Goal: Find contact information: Find contact information

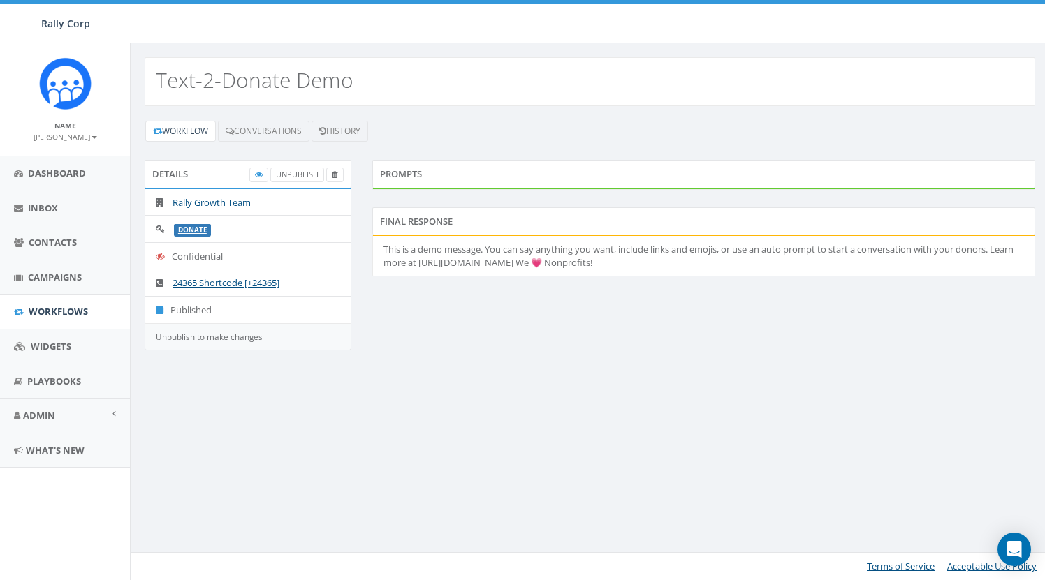
click at [238, 203] on link "Rally Growth Team" at bounding box center [212, 202] width 78 height 13
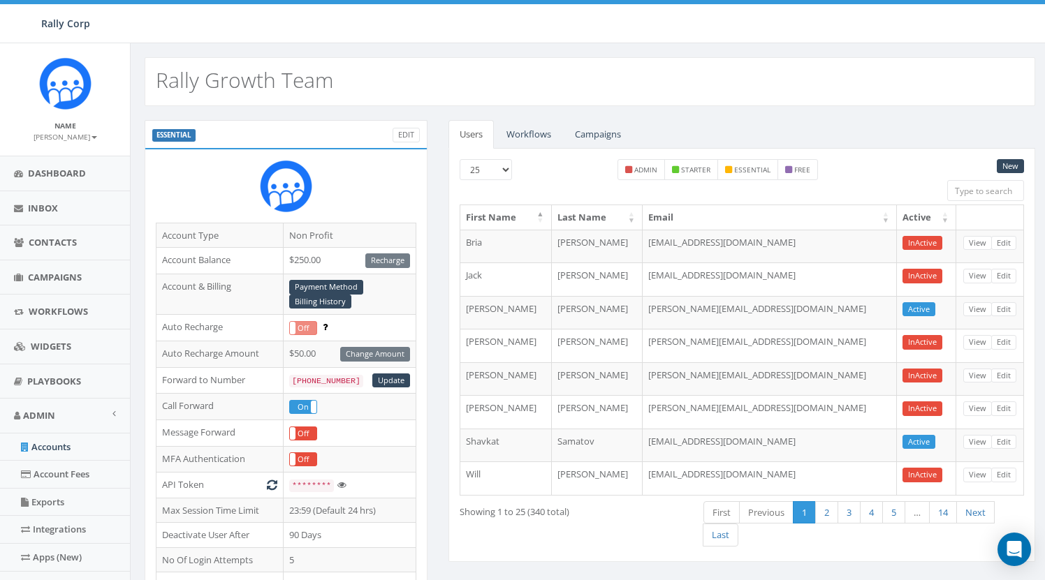
click at [525, 137] on link "Workflows" at bounding box center [528, 134] width 67 height 29
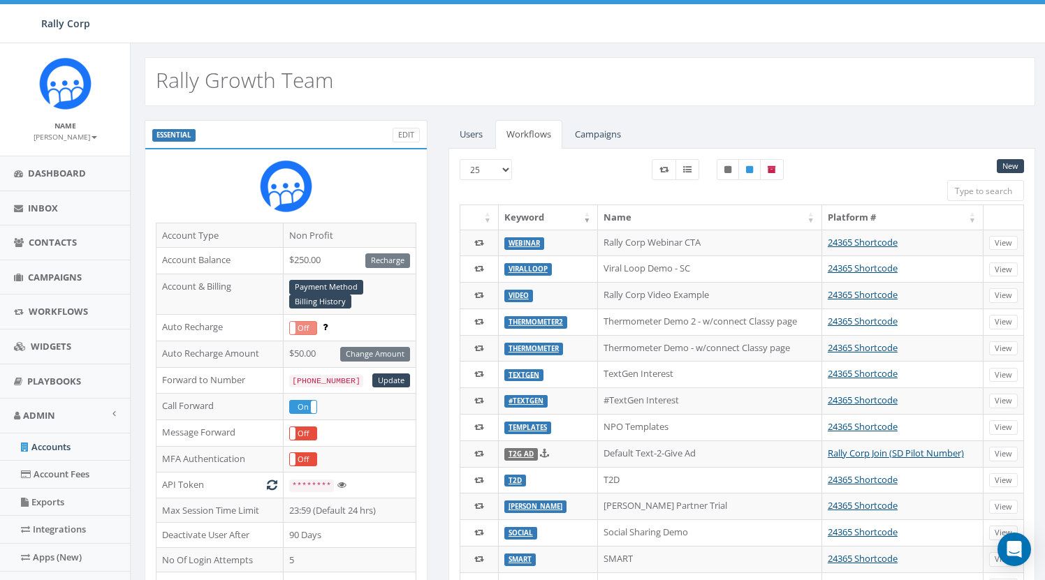
click at [988, 191] on input "search" at bounding box center [985, 190] width 77 height 21
type input "donate"
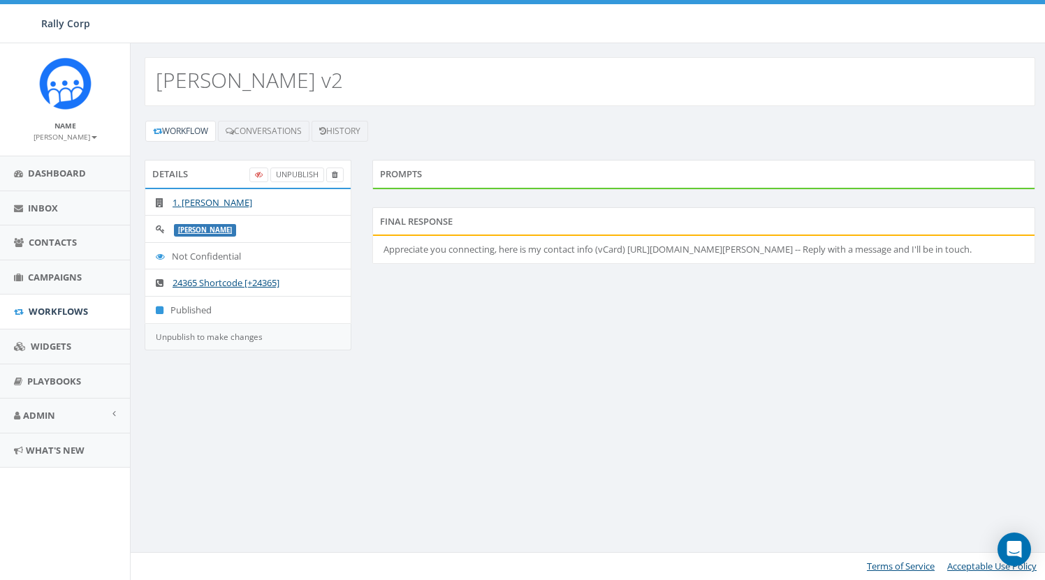
drag, startPoint x: 210, startPoint y: 201, endPoint x: 205, endPoint y: 214, distance: 13.5
click at [210, 202] on link "1. James Martin" at bounding box center [213, 202] width 80 height 13
click at [266, 129] on link "Conversations" at bounding box center [263, 131] width 91 height 21
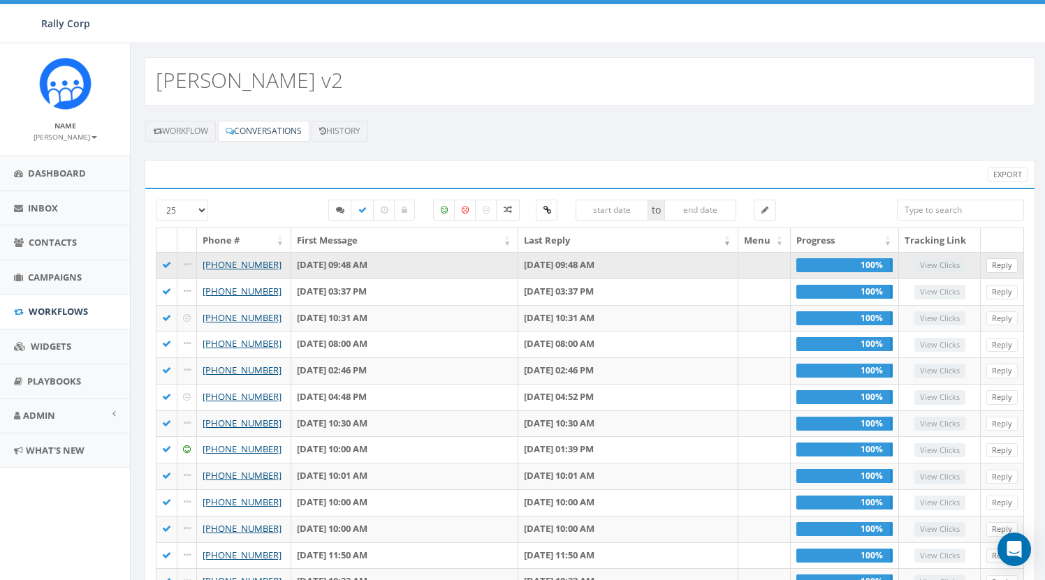
click at [1001, 266] on link "Reply" at bounding box center [1001, 265] width 31 height 15
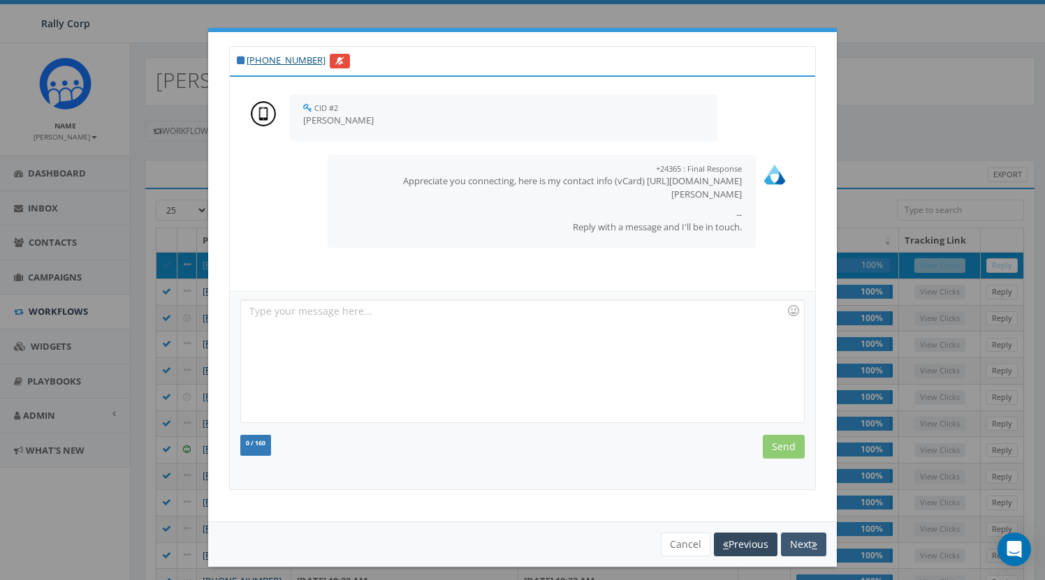
click at [809, 544] on button "Next" at bounding box center [803, 545] width 45 height 24
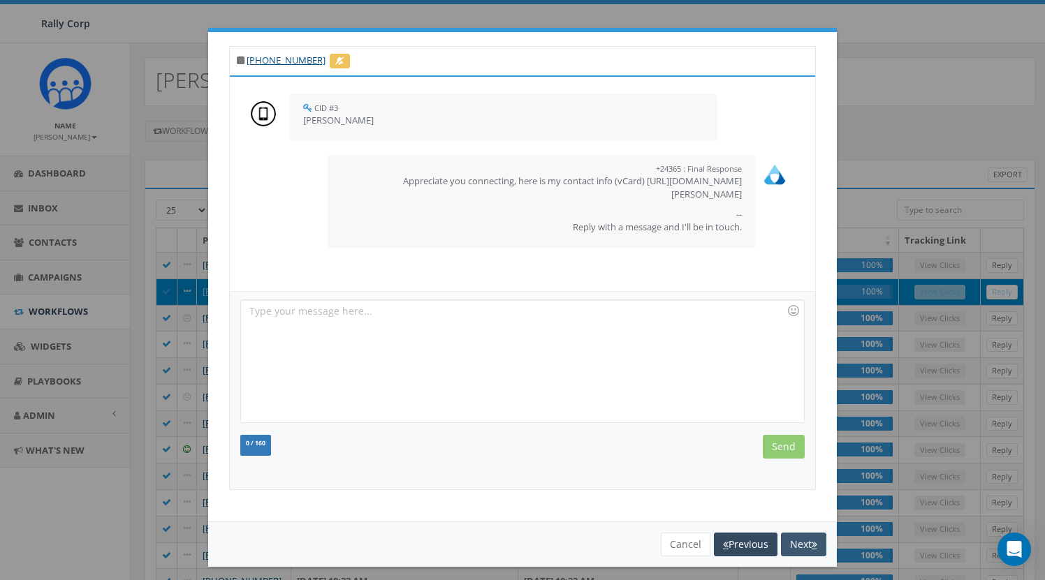
click at [808, 544] on button "Next" at bounding box center [803, 545] width 45 height 24
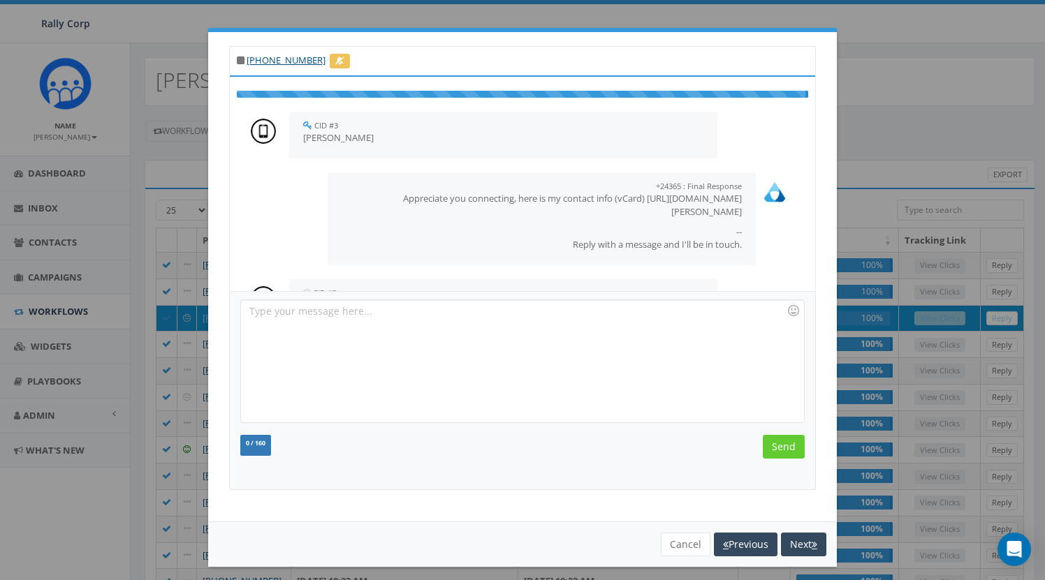
scroll to position [79, 0]
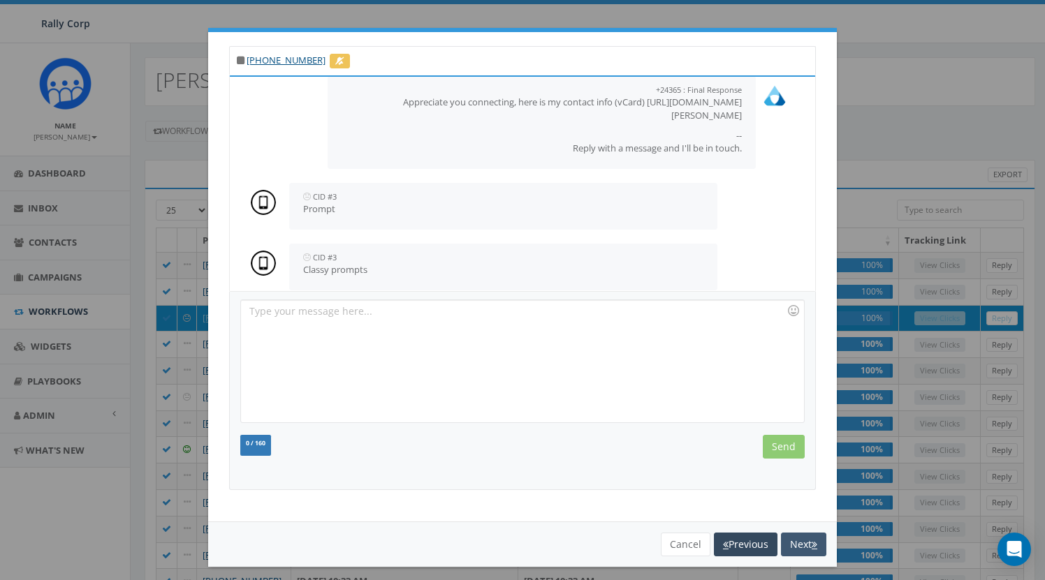
click at [808, 545] on button "Next" at bounding box center [803, 545] width 45 height 24
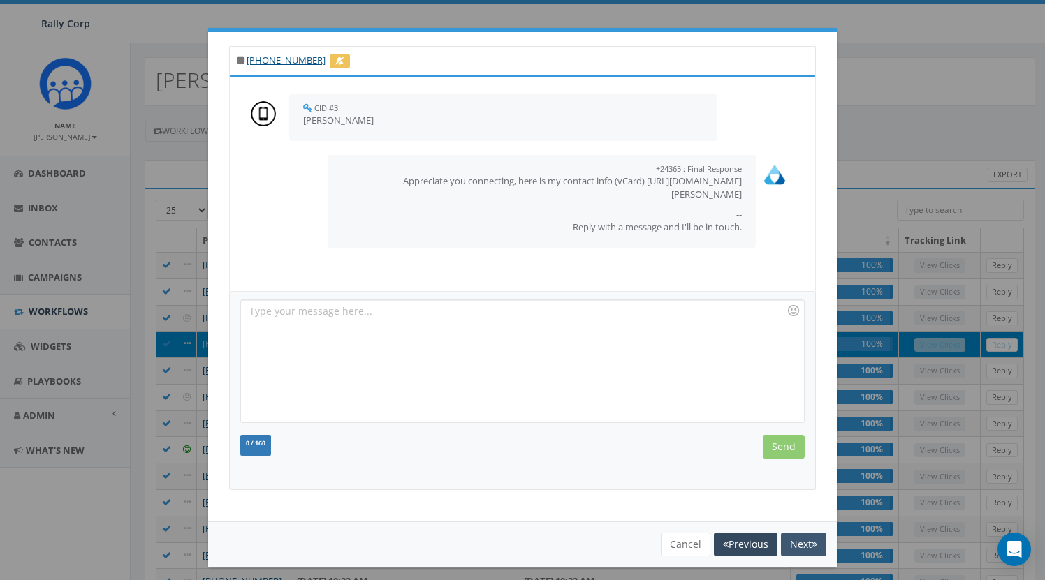
click at [807, 543] on button "Next" at bounding box center [803, 545] width 45 height 24
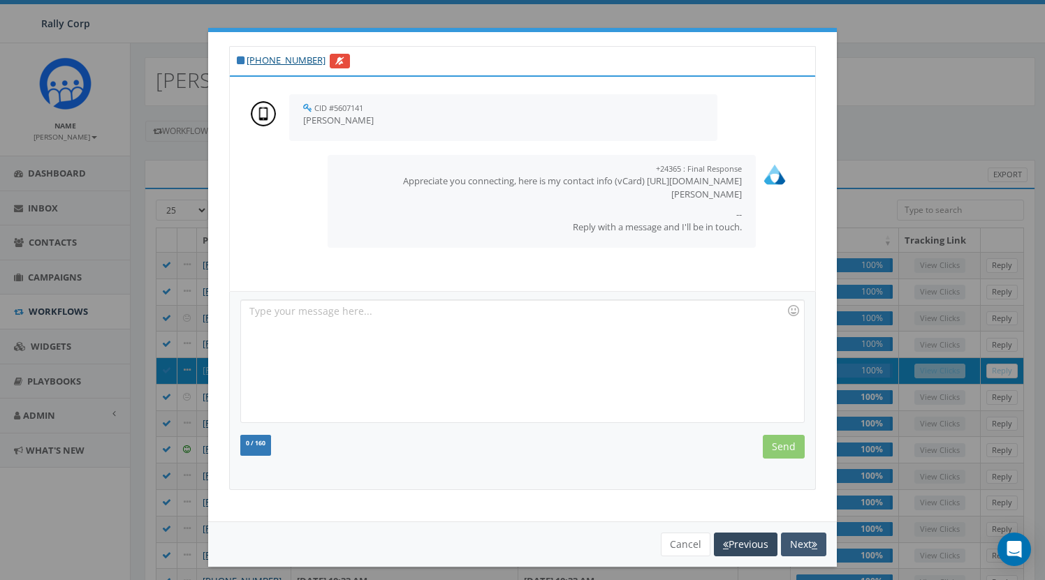
click at [806, 544] on button "Next" at bounding box center [803, 545] width 45 height 24
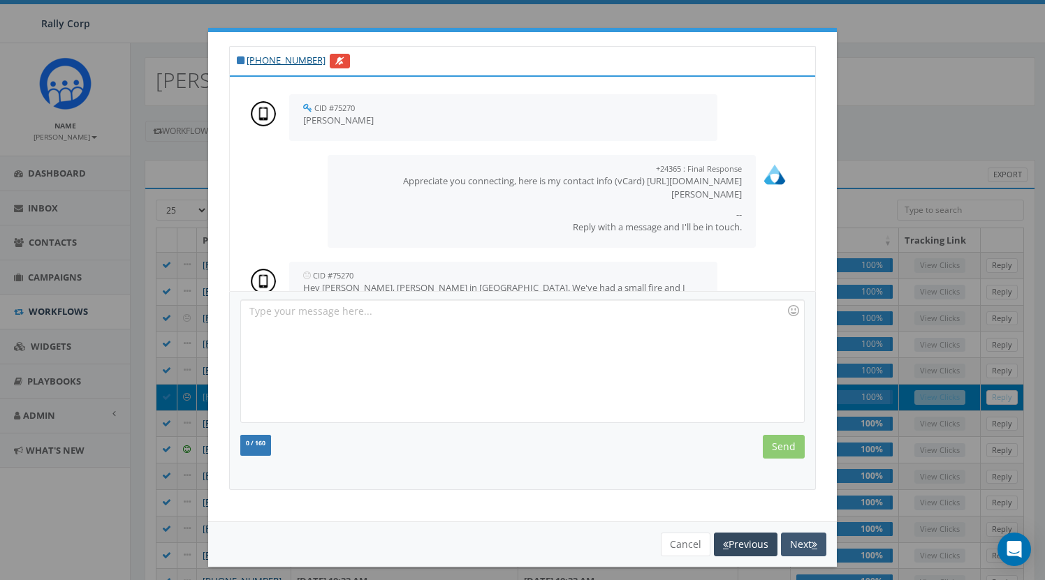
scroll to position [104, 0]
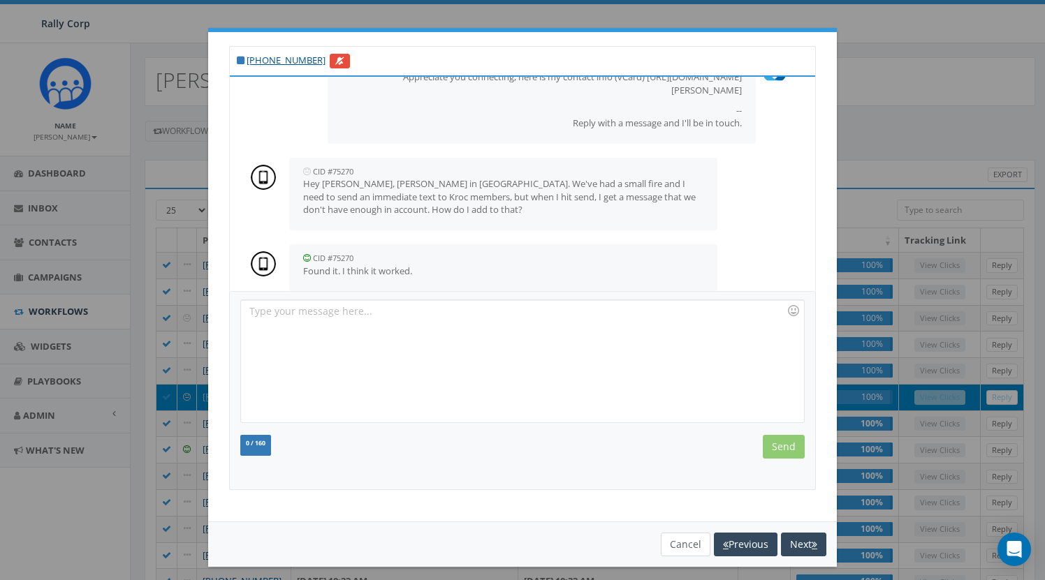
click at [687, 542] on button "Cancel" at bounding box center [686, 545] width 50 height 24
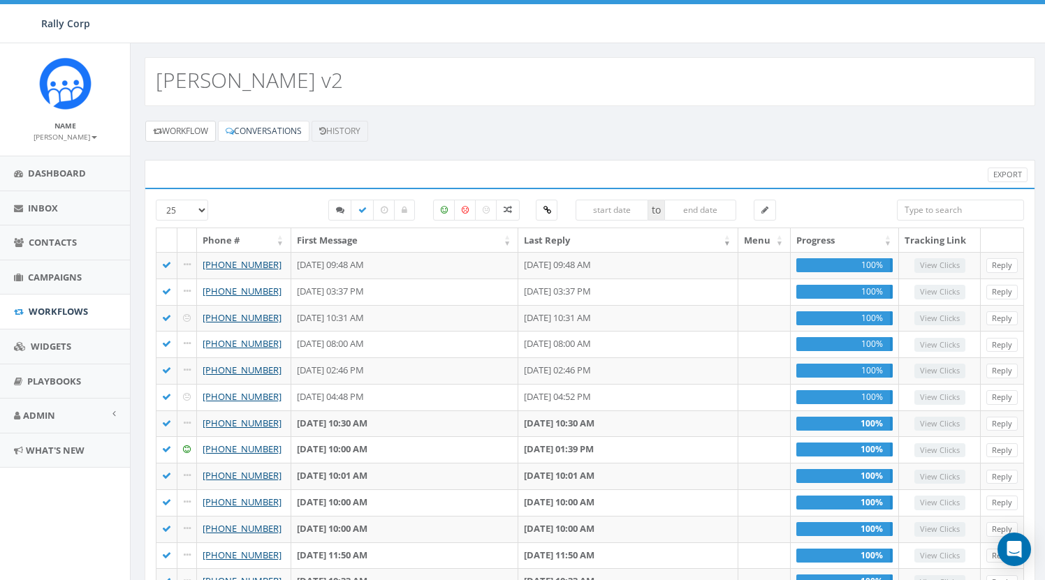
click at [202, 134] on link "Workflow" at bounding box center [180, 131] width 71 height 21
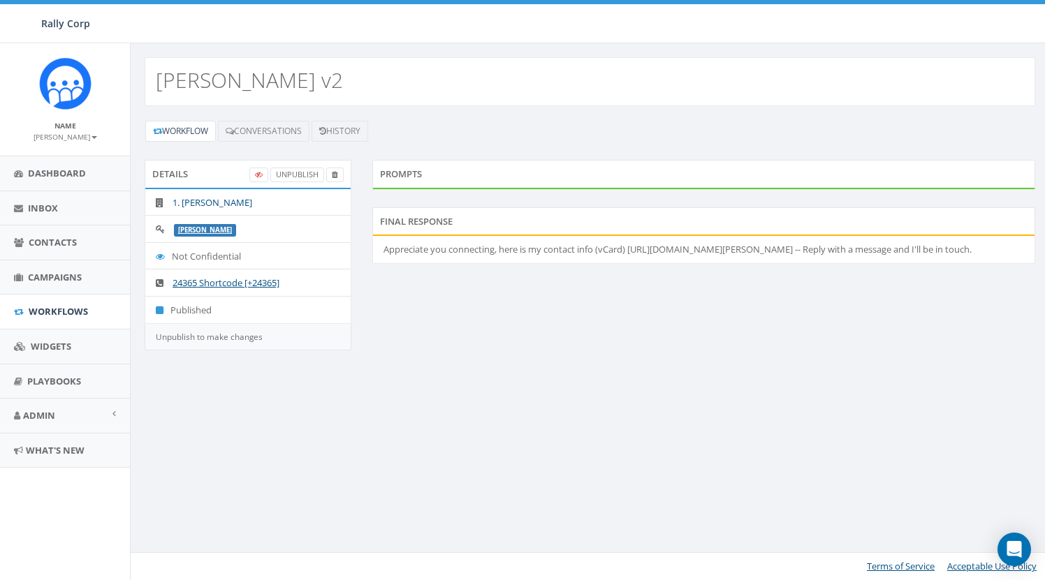
click at [226, 200] on link "1. [PERSON_NAME]" at bounding box center [213, 202] width 80 height 13
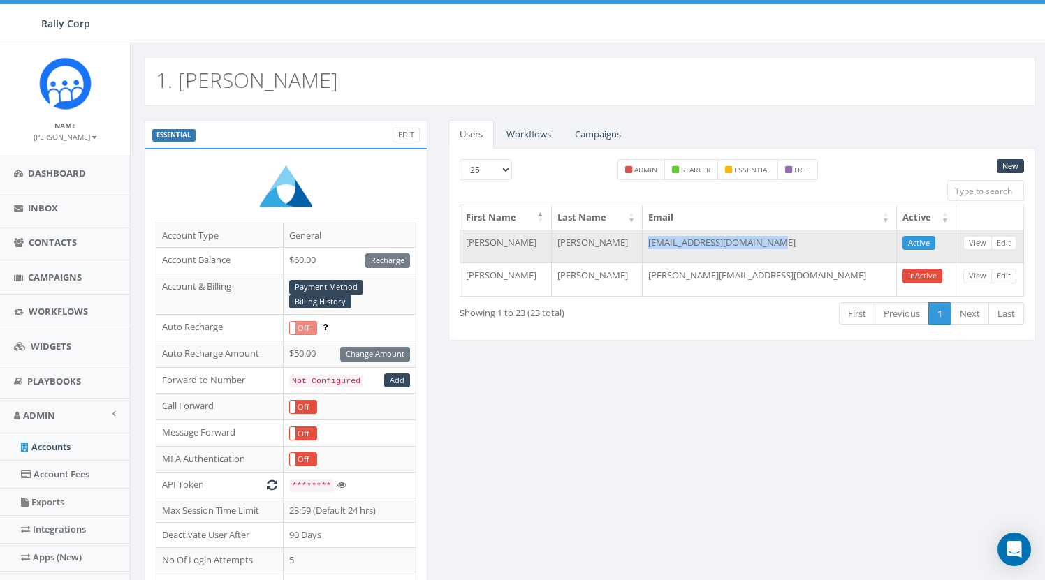
drag, startPoint x: 691, startPoint y: 240, endPoint x: 830, endPoint y: 239, distance: 139.7
click at [830, 239] on td "writejamesmartin@gmail.com" at bounding box center [770, 247] width 254 height 34
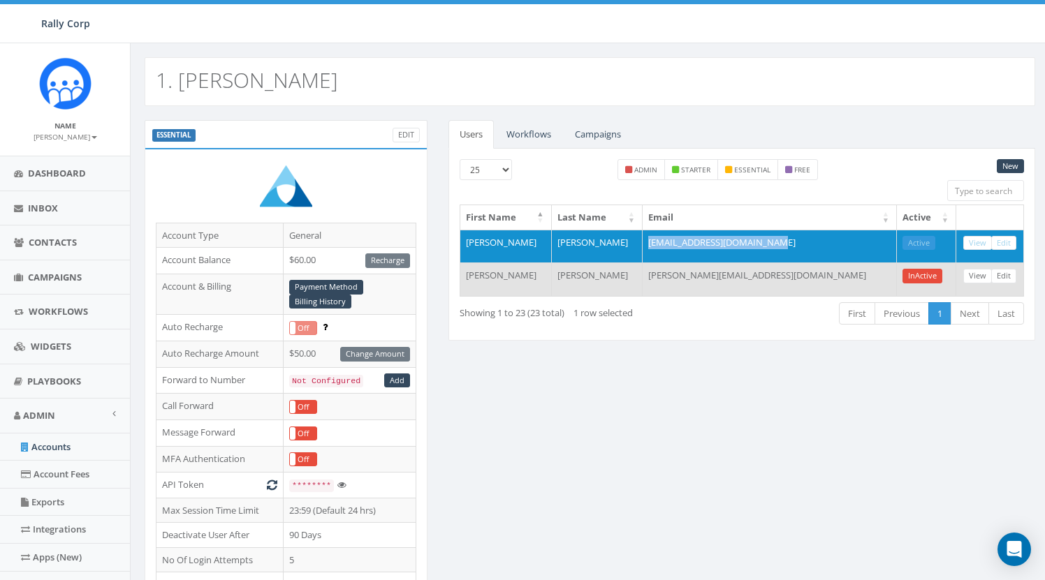
copy td "writejamesmartin@gmail.com"
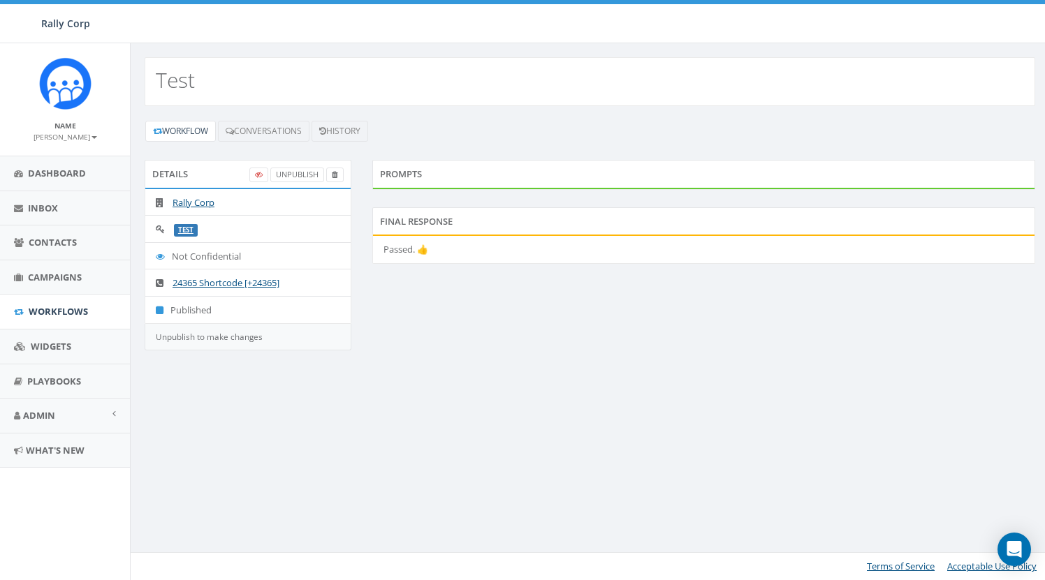
scroll to position [1, 0]
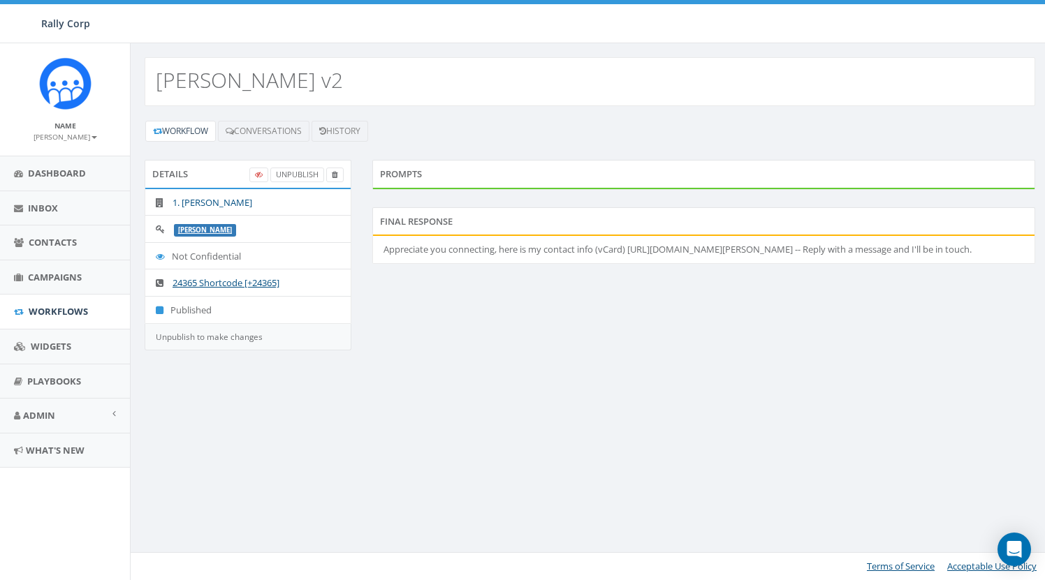
click at [221, 203] on link "1. James Martin" at bounding box center [213, 202] width 80 height 13
click at [273, 131] on link "Conversations" at bounding box center [263, 131] width 91 height 21
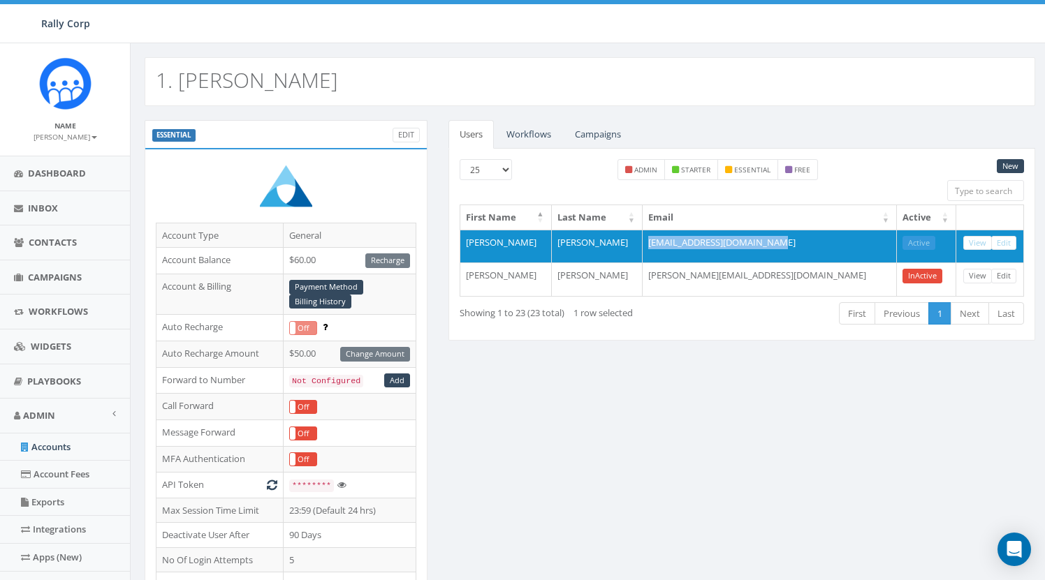
drag, startPoint x: 757, startPoint y: 242, endPoint x: 819, endPoint y: 334, distance: 111.2
click at [825, 244] on td "[EMAIL_ADDRESS][DOMAIN_NAME]" at bounding box center [770, 247] width 254 height 34
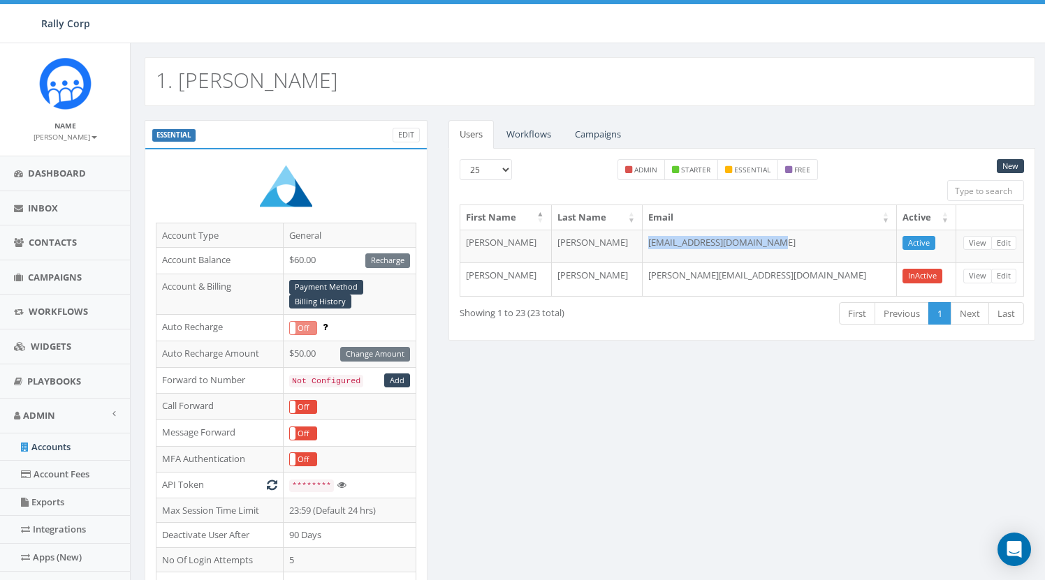
copy td "[EMAIL_ADDRESS][DOMAIN_NAME]"
